Goal: Find specific page/section: Find specific page/section

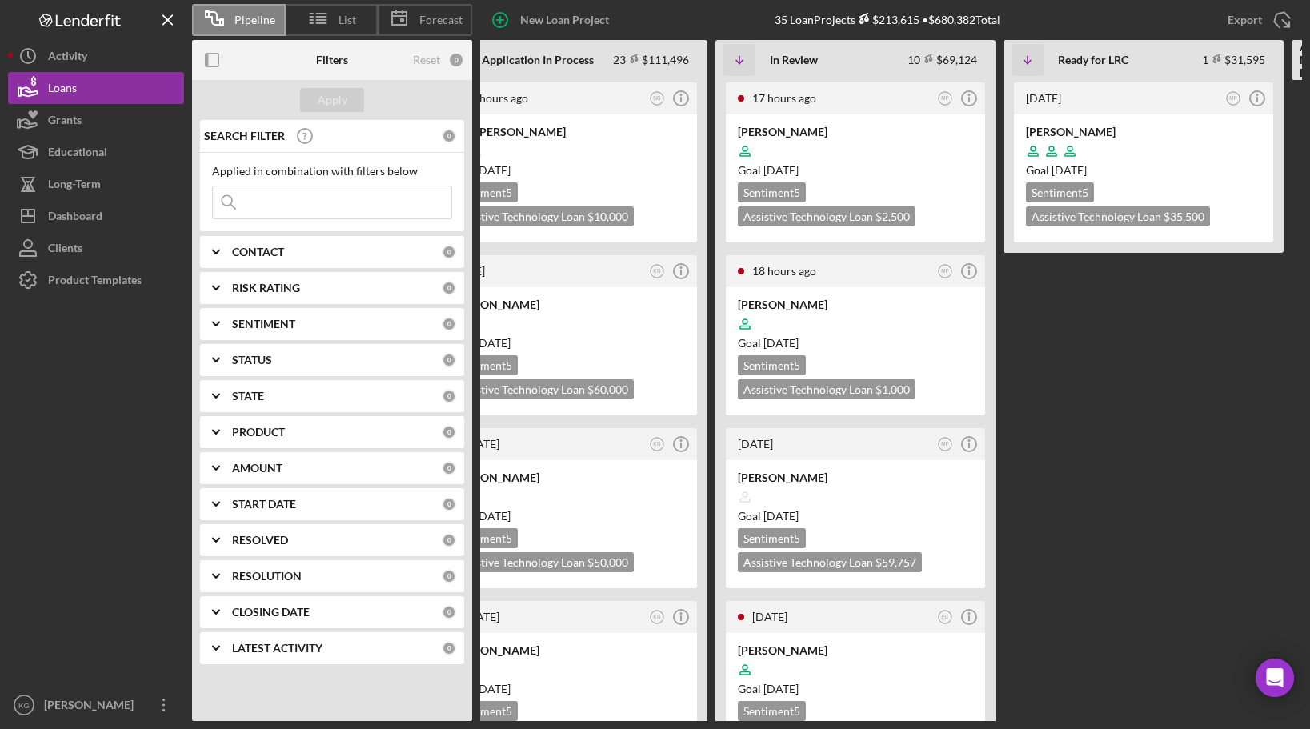
scroll to position [0, 422]
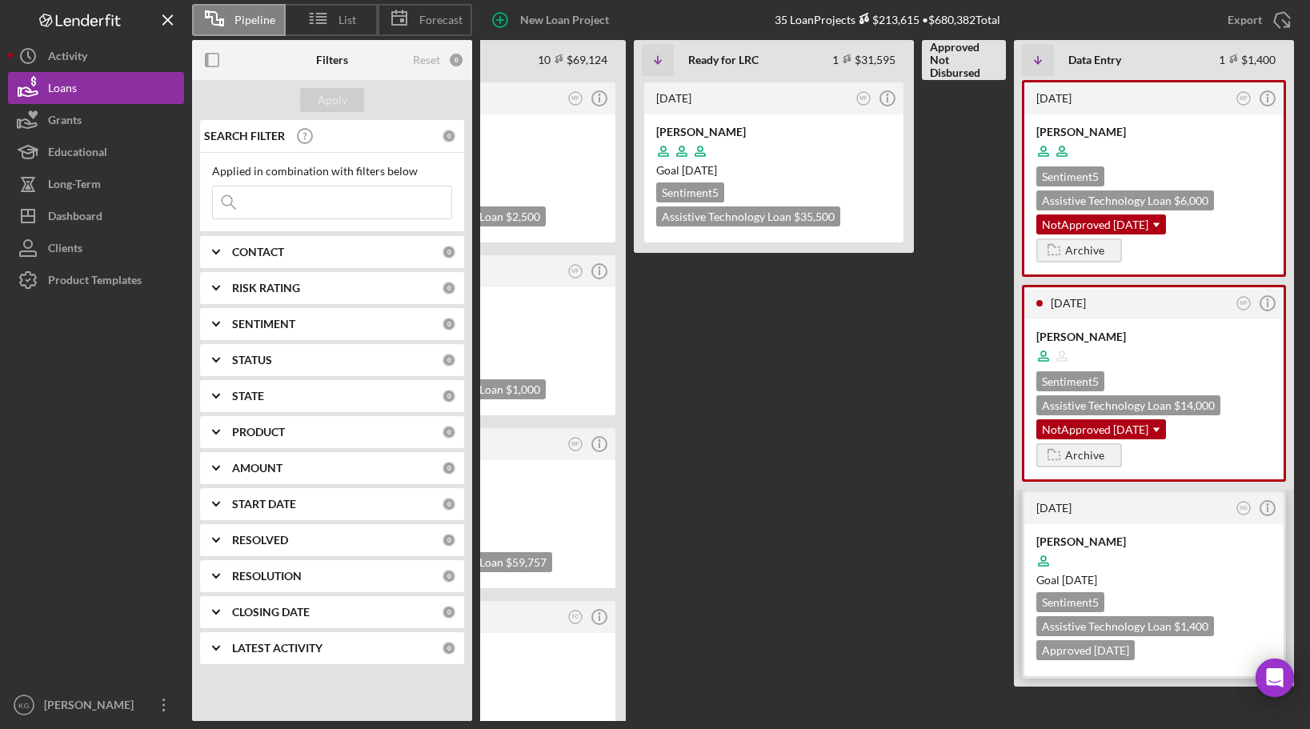
click at [1243, 559] on div at bounding box center [1153, 561] width 235 height 30
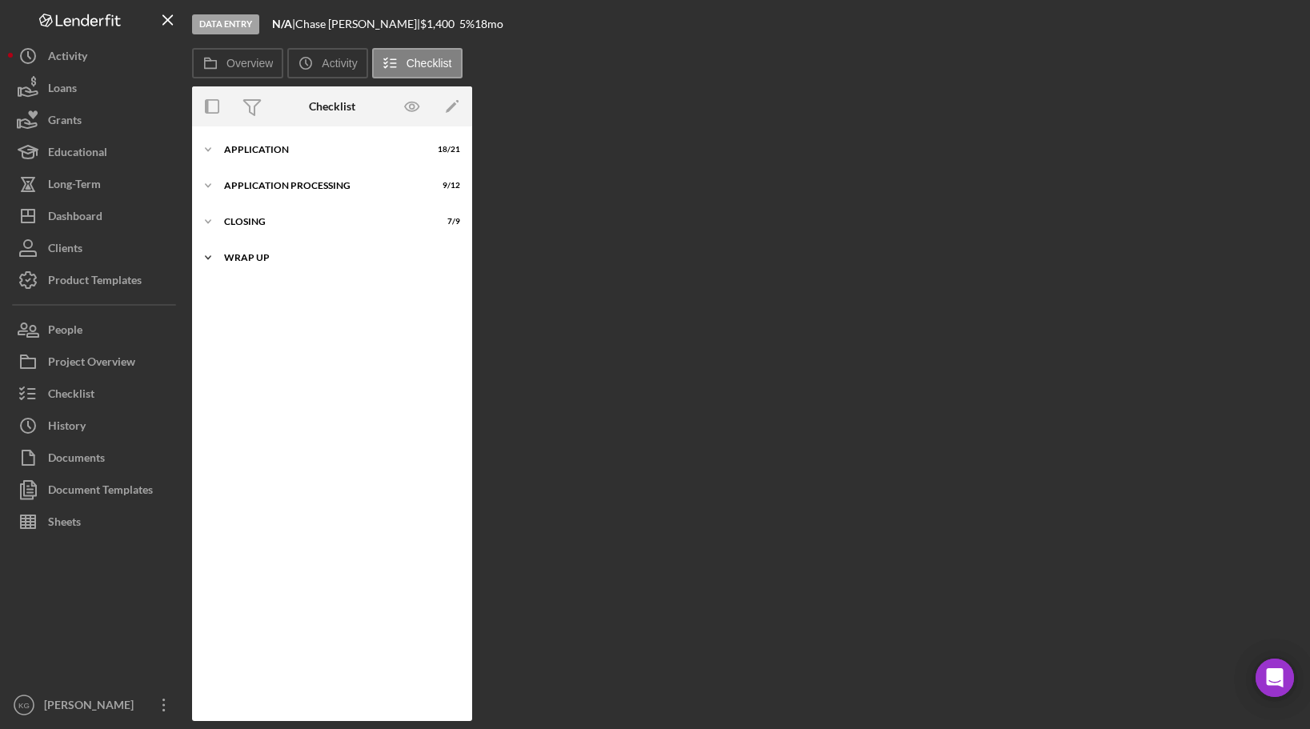
click at [257, 257] on div "Wrap up" at bounding box center [338, 258] width 228 height 10
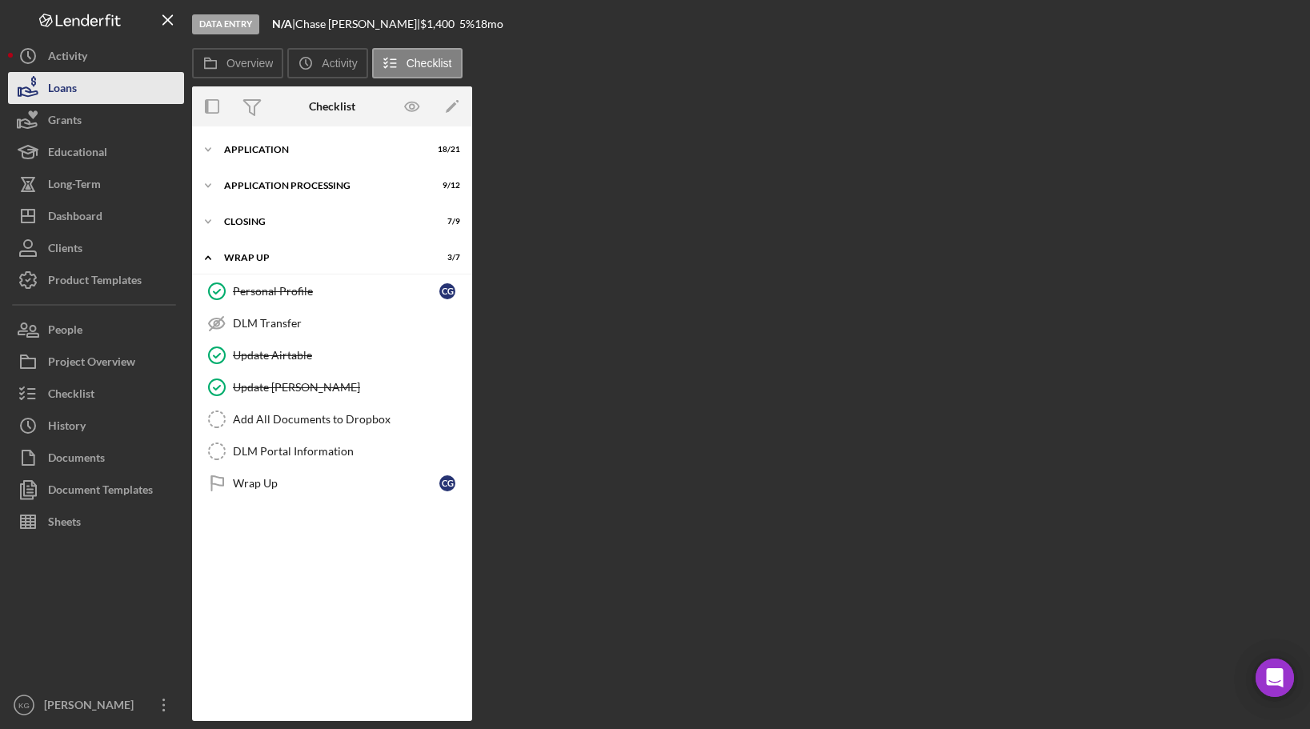
click at [62, 87] on div "Loans" at bounding box center [62, 90] width 29 height 36
